Goal: Task Accomplishment & Management: Manage account settings

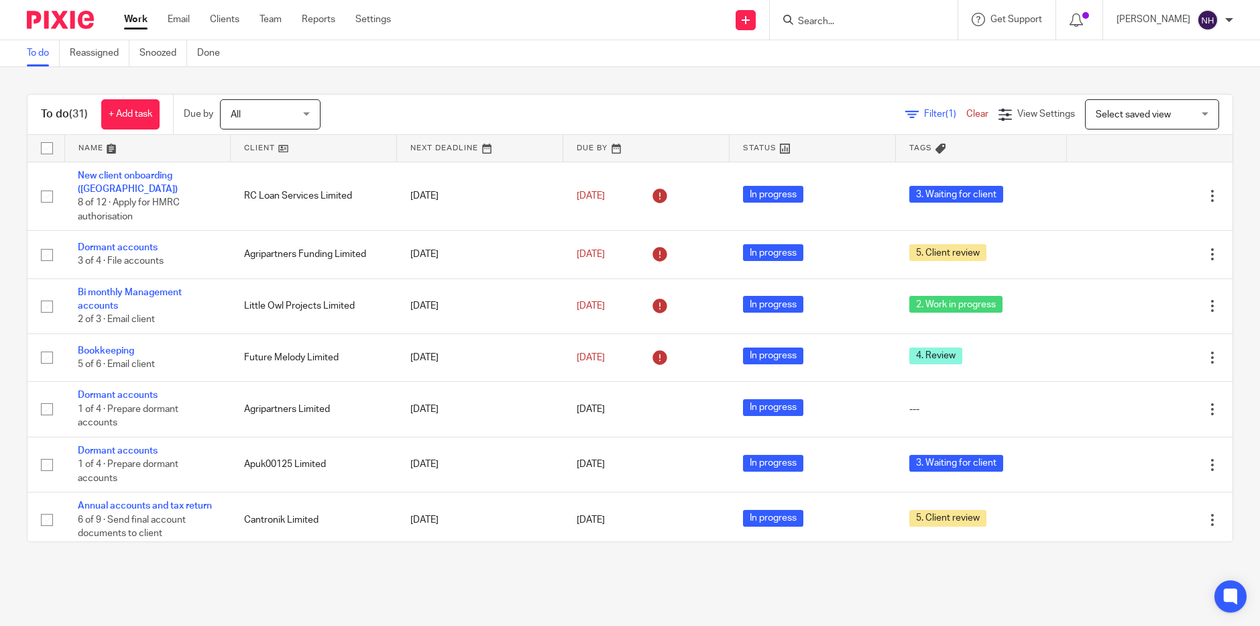
click at [793, 21] on icon at bounding box center [788, 20] width 10 height 10
click at [824, 24] on input "Search" at bounding box center [857, 22] width 121 height 12
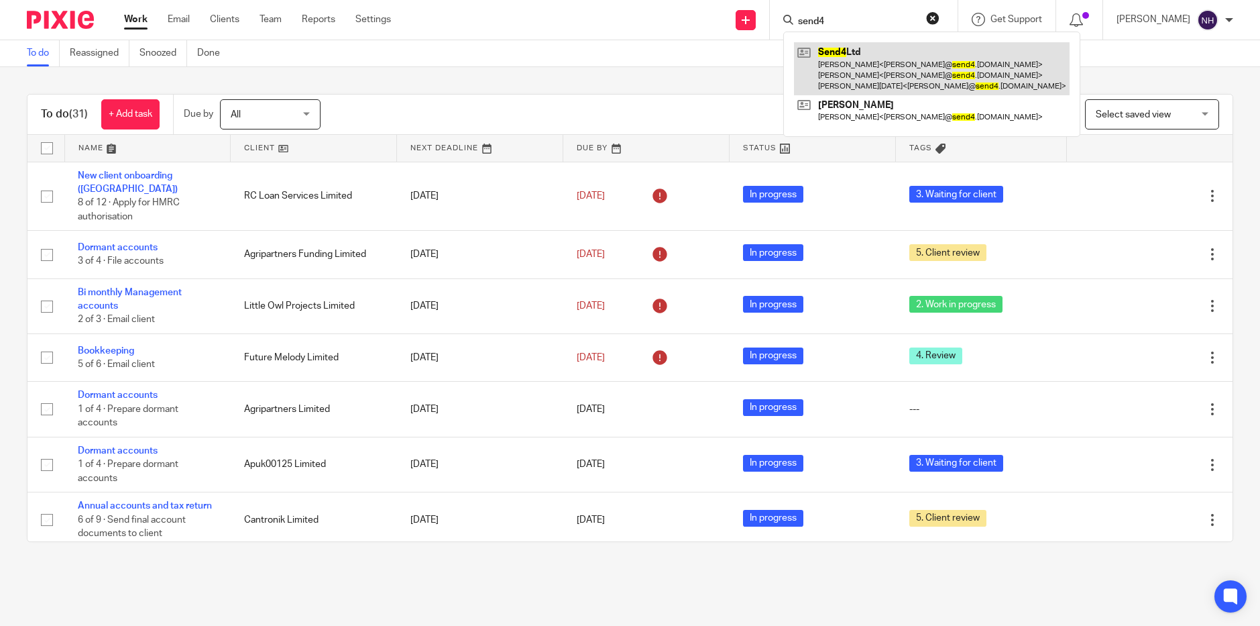
type input "send4"
click at [876, 70] on link at bounding box center [932, 68] width 276 height 53
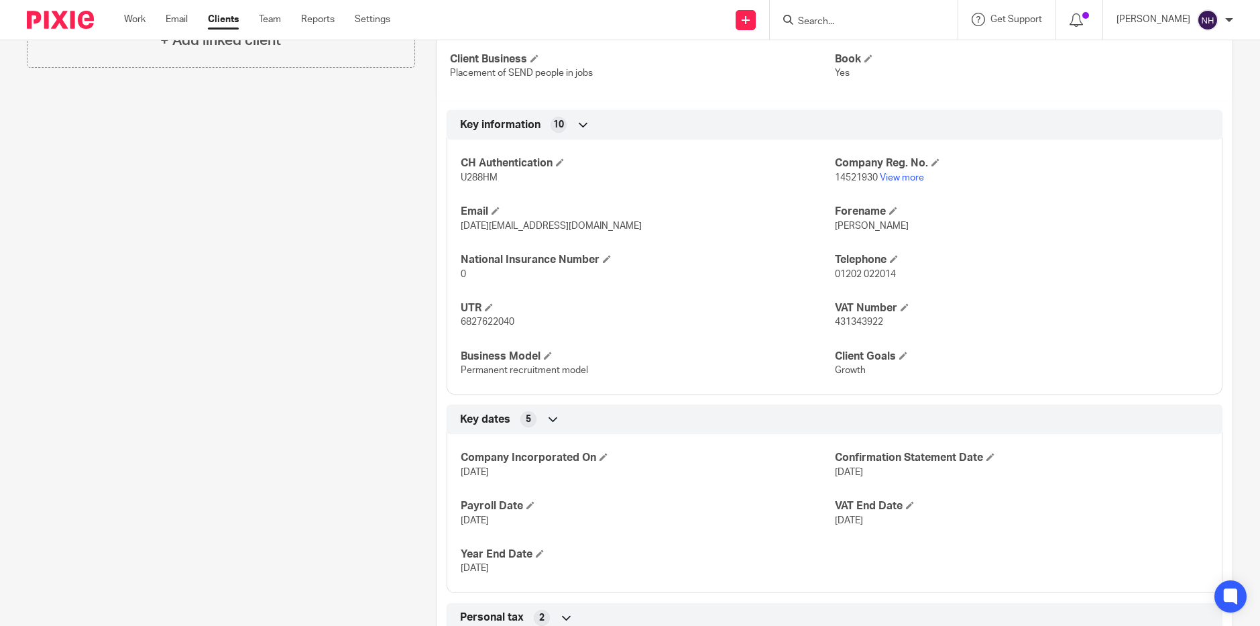
scroll to position [570, 0]
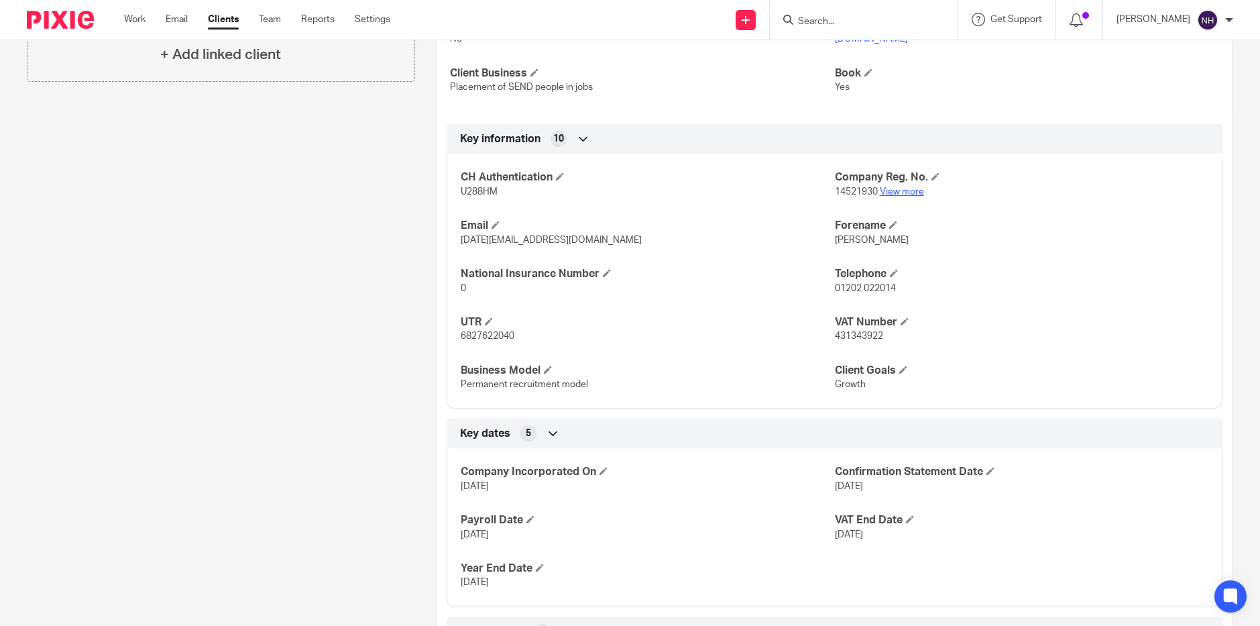
click at [897, 196] on link "View more" at bounding box center [902, 191] width 44 height 9
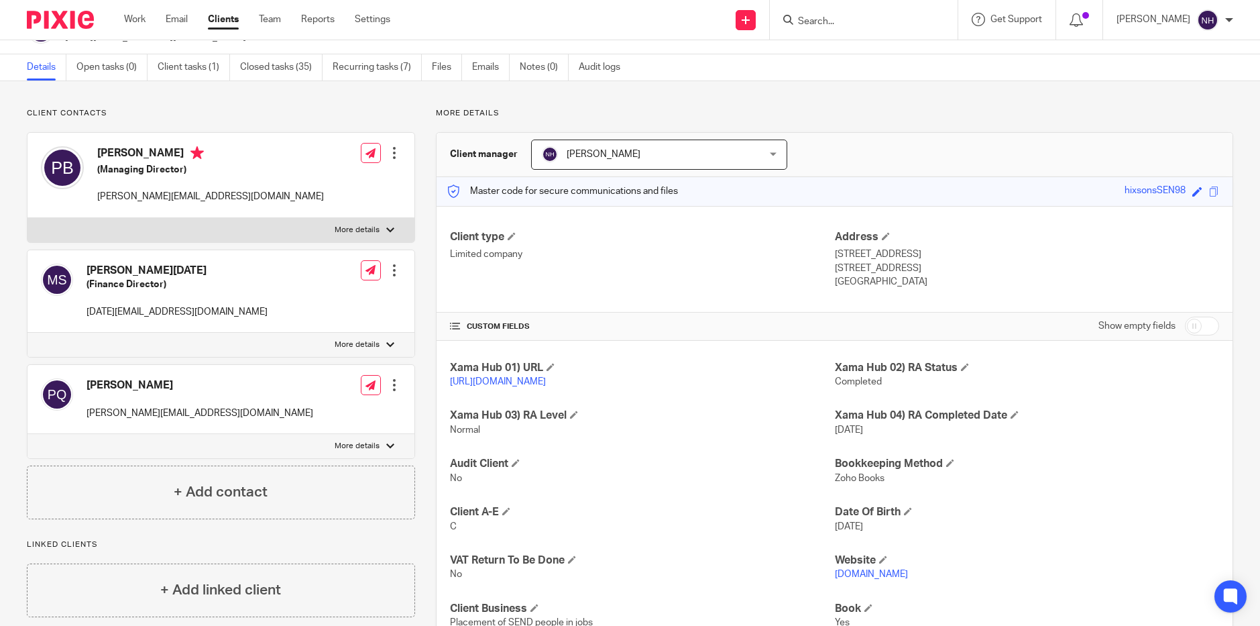
scroll to position [34, 0]
click at [882, 237] on span at bounding box center [886, 237] width 8 height 8
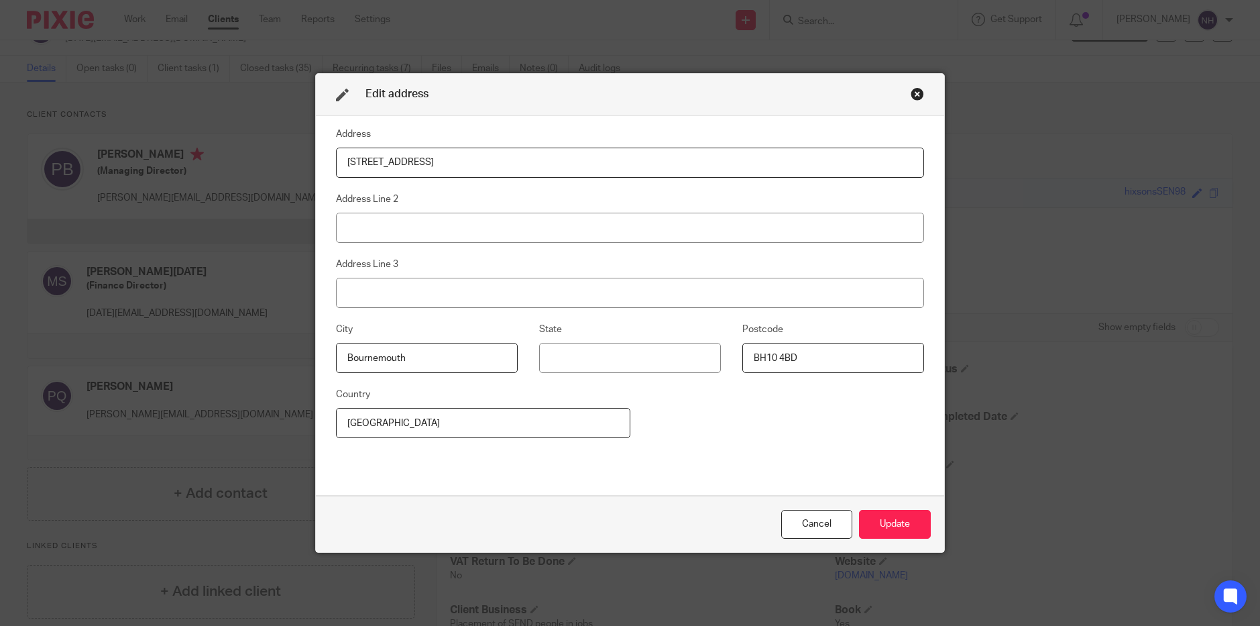
drag, startPoint x: 457, startPoint y: 156, endPoint x: 333, endPoint y: 156, distance: 123.4
click at [336, 156] on input "10 St. Margarets Road" at bounding box center [630, 163] width 589 height 30
type input "151 Kinson Road"
drag, startPoint x: 777, startPoint y: 355, endPoint x: 798, endPoint y: 355, distance: 21.5
click at [798, 355] on input "BH10 4BD" at bounding box center [833, 358] width 182 height 30
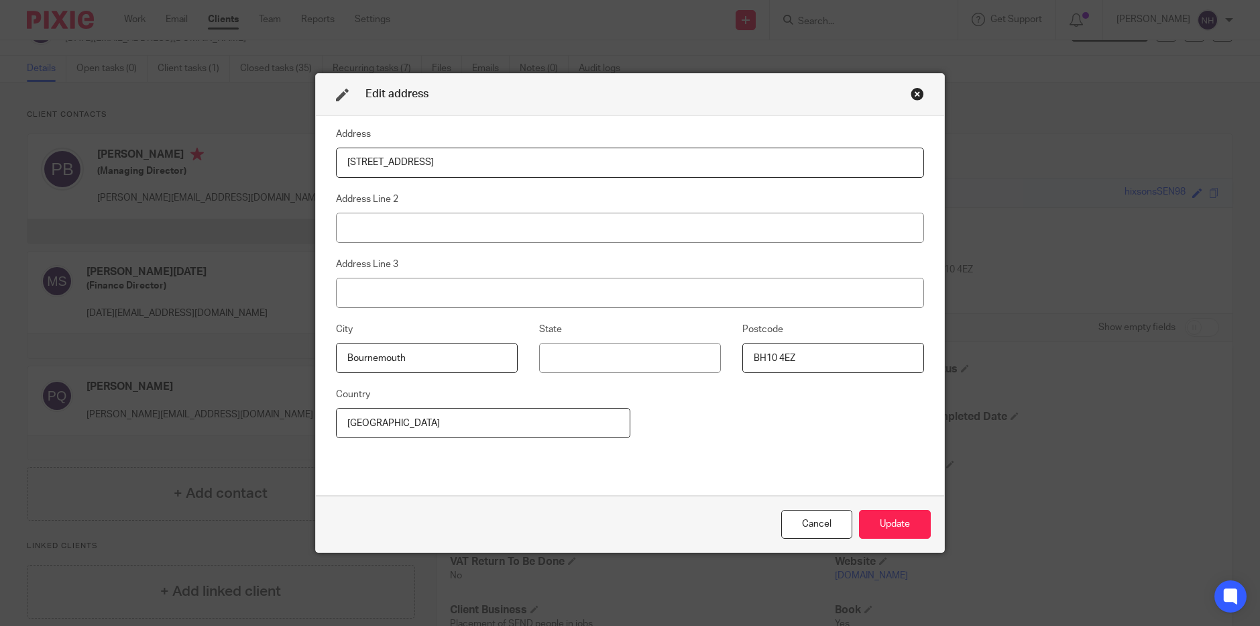
click at [775, 354] on input "BH10 4EZ" at bounding box center [833, 358] width 182 height 30
type input "BH10 5EZ"
click at [897, 524] on button "Update" at bounding box center [895, 524] width 72 height 29
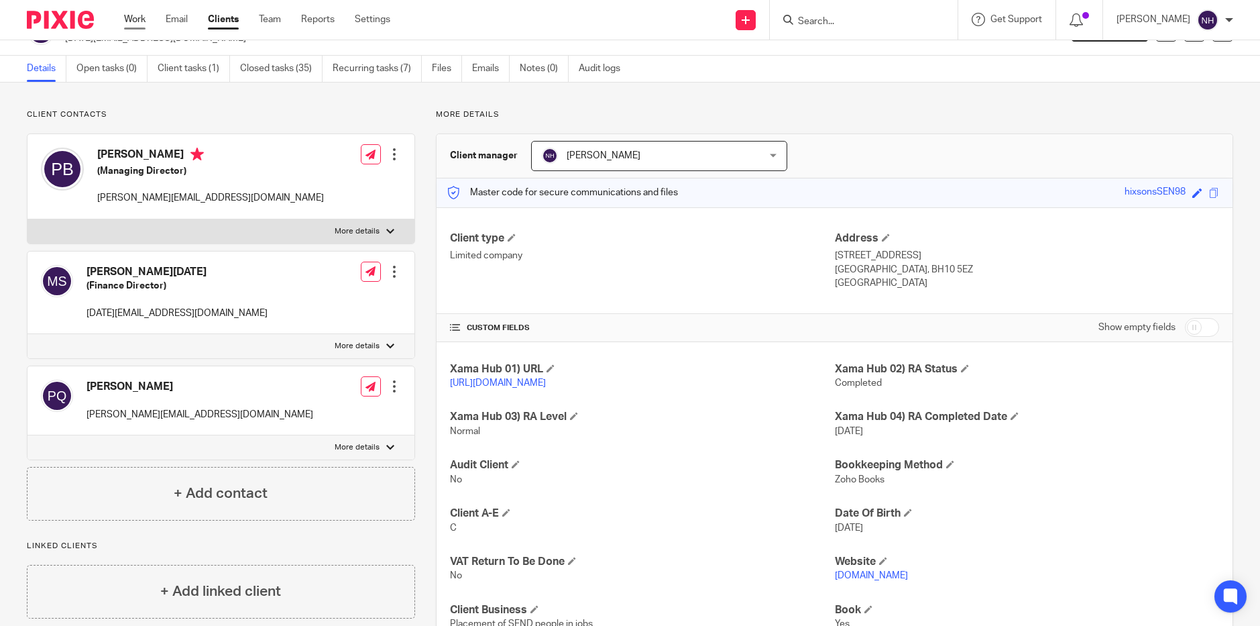
click at [128, 17] on link "Work" at bounding box center [134, 19] width 21 height 13
